Goal: Find contact information: Find contact information

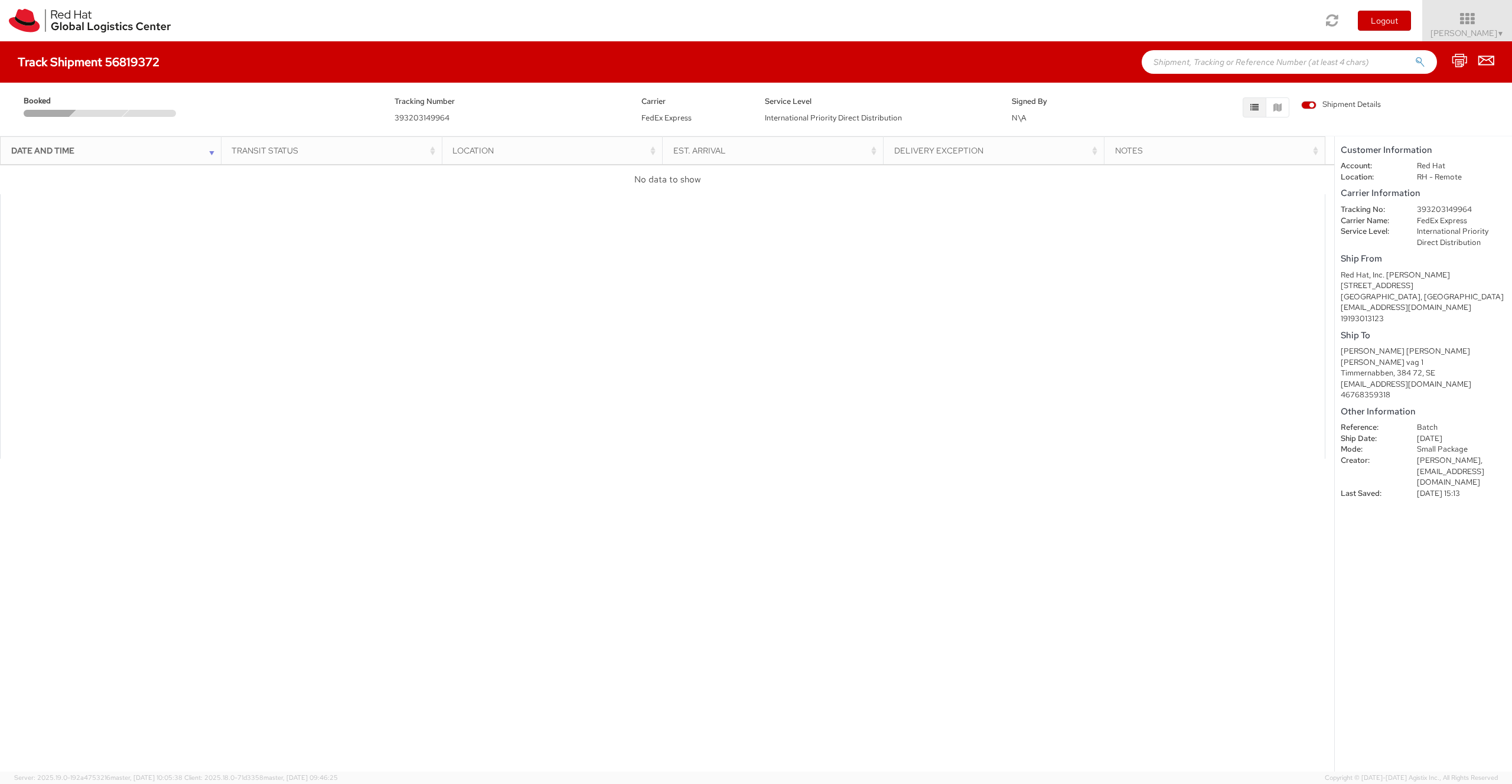
click at [1464, 276] on div "Red Hat, Inc. [PERSON_NAME]" at bounding box center [1423, 276] width 165 height 11
click at [1424, 285] on div "[STREET_ADDRESS]" at bounding box center [1423, 286] width 165 height 11
drag, startPoint x: 1484, startPoint y: 492, endPoint x: 1382, endPoint y: 453, distance: 109.2
click at [1382, 453] on dl "Reference: Batch Ship Date: [DATE] Mode: Small Package Creator: [PERSON_NAME], …" at bounding box center [1423, 460] width 183 height 77
click at [1389, 446] on dt "Mode:" at bounding box center [1370, 450] width 76 height 11
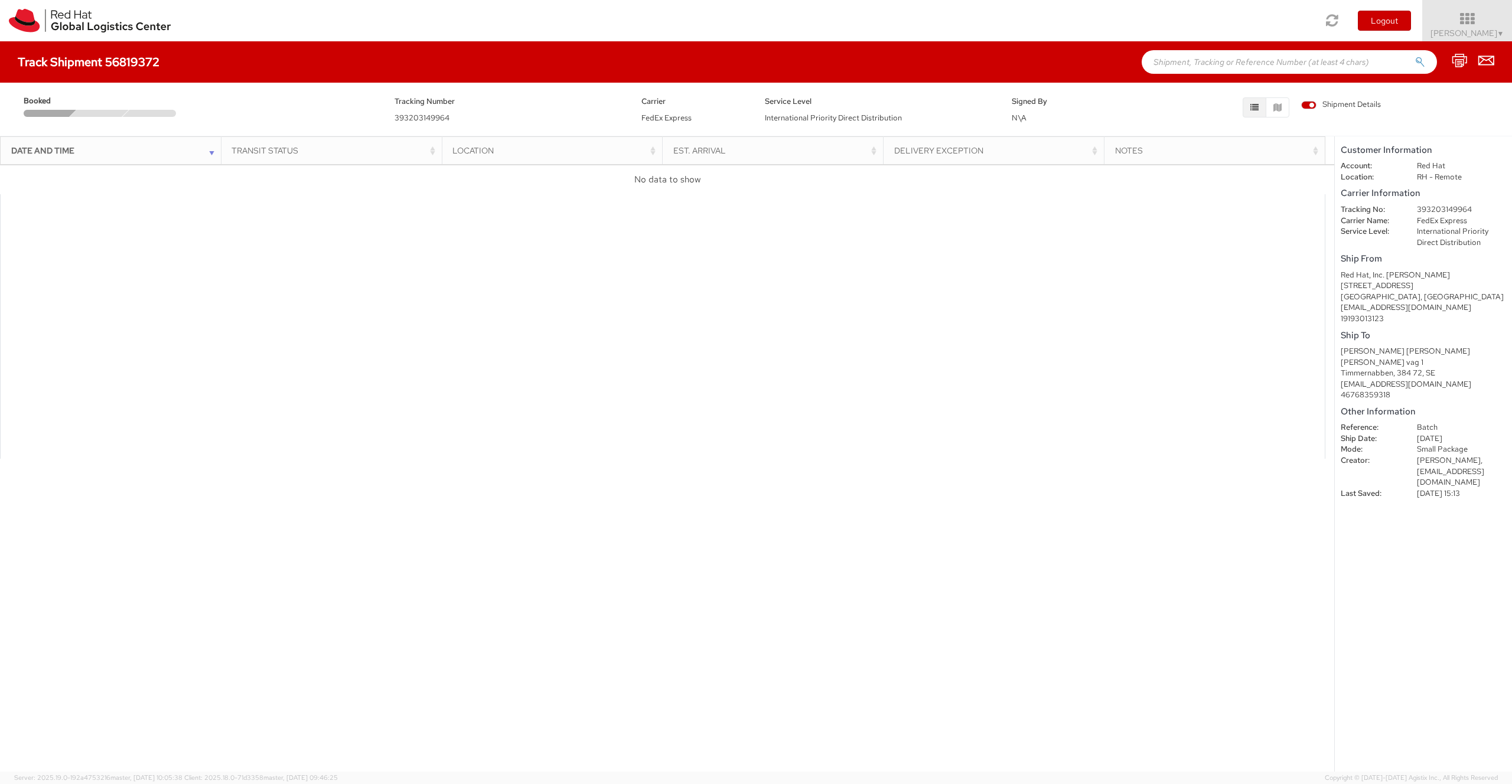
drag, startPoint x: 1411, startPoint y: 461, endPoint x: 1446, endPoint y: 467, distance: 35.5
click at [1446, 467] on dd "[PERSON_NAME], [EMAIL_ADDRESS][DOMAIN_NAME]" at bounding box center [1461, 472] width 107 height 33
drag, startPoint x: 1494, startPoint y: 482, endPoint x: 1415, endPoint y: 482, distance: 79.0
click at [1415, 482] on dd "[PERSON_NAME], [EMAIL_ADDRESS][DOMAIN_NAME]" at bounding box center [1461, 472] width 107 height 33
copy dd "[EMAIL_ADDRESS][DOMAIN_NAME]"
